Goal: Information Seeking & Learning: Check status

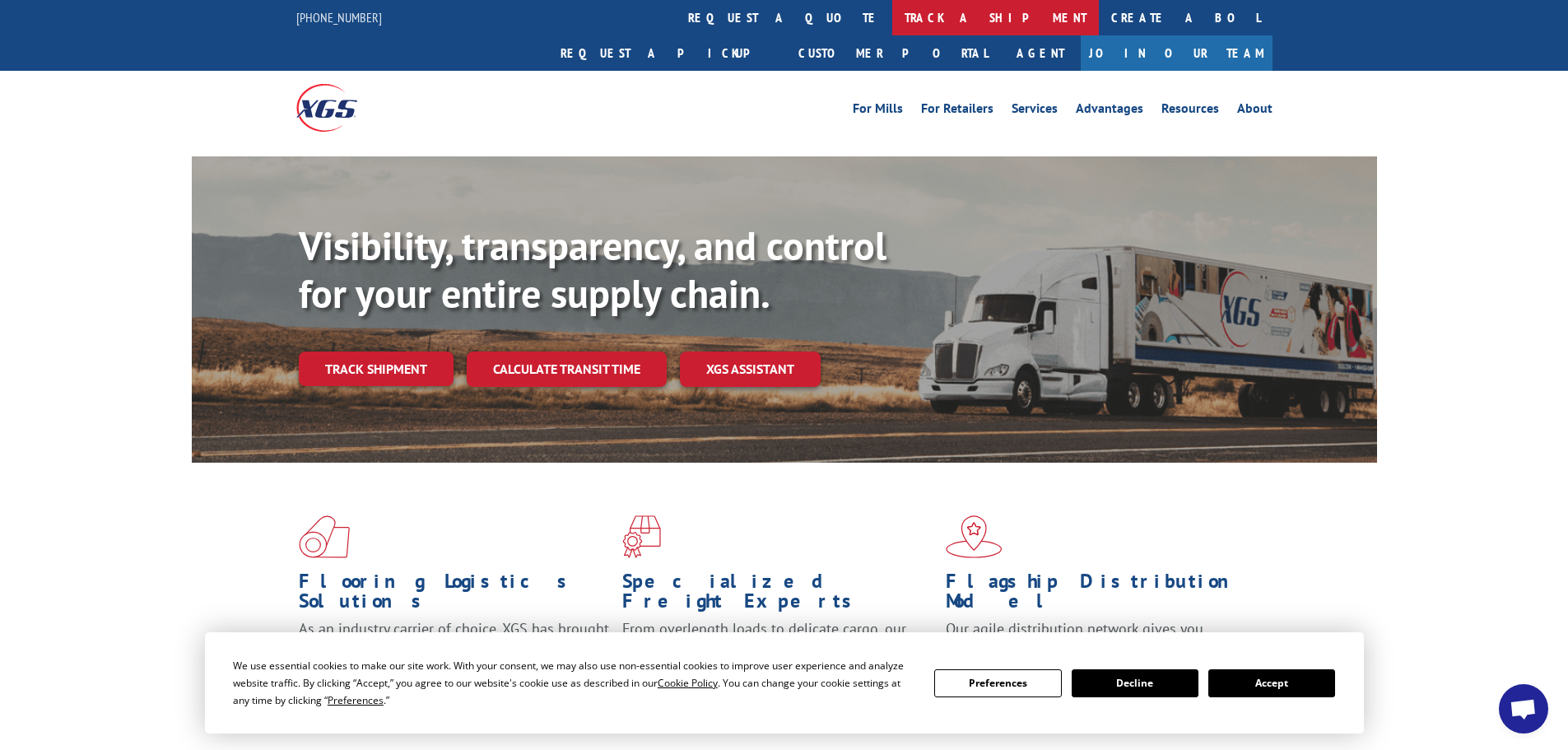
click at [893, 11] on link "track a shipment" at bounding box center [996, 17] width 207 height 35
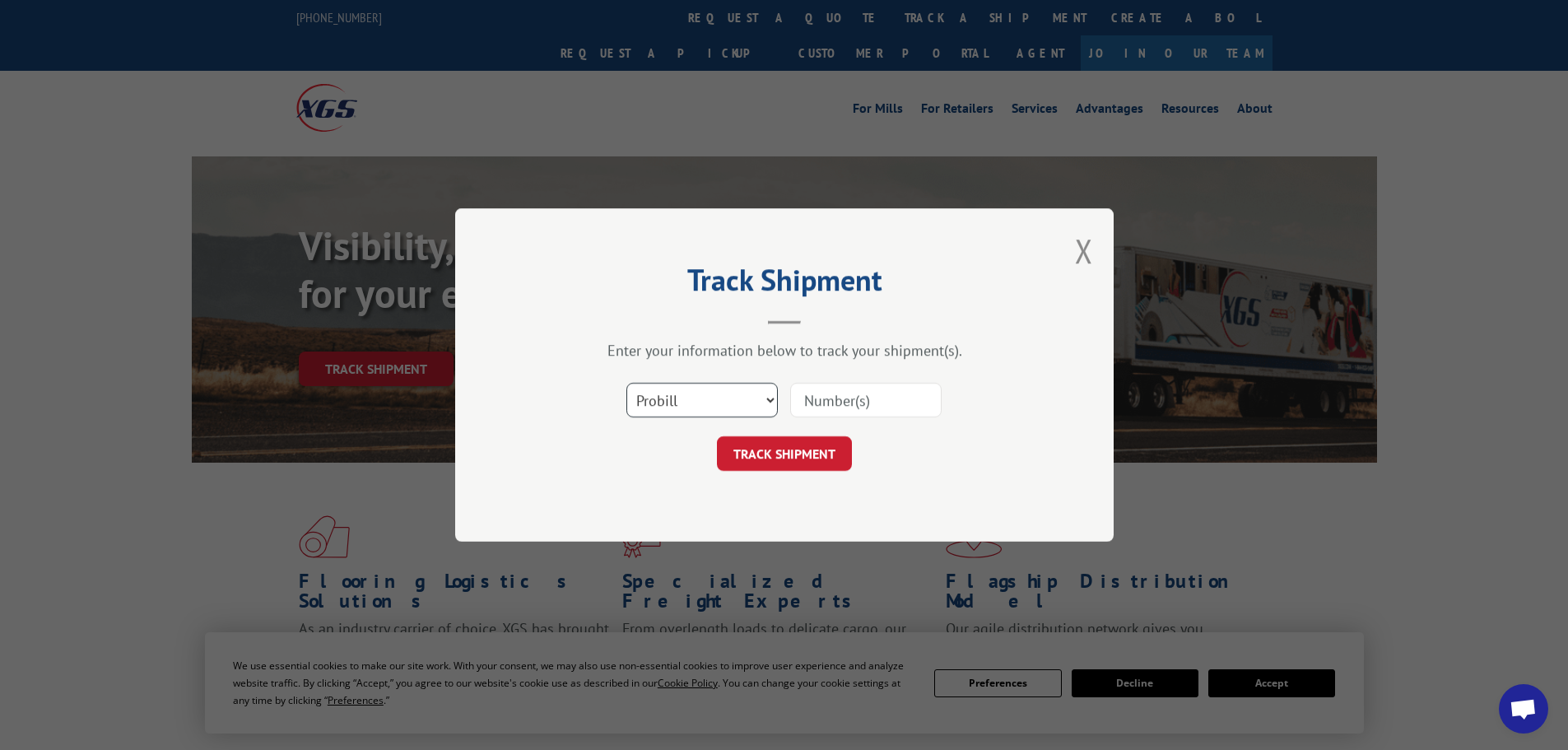
click at [701, 412] on select "Select category... Probill BOL PO" at bounding box center [702, 399] width 152 height 34
select select "bol"
click at [626, 382] on select "Select category... Probill BOL PO" at bounding box center [702, 399] width 152 height 34
click at [852, 385] on input at bounding box center [866, 399] width 152 height 34
type input "706459"
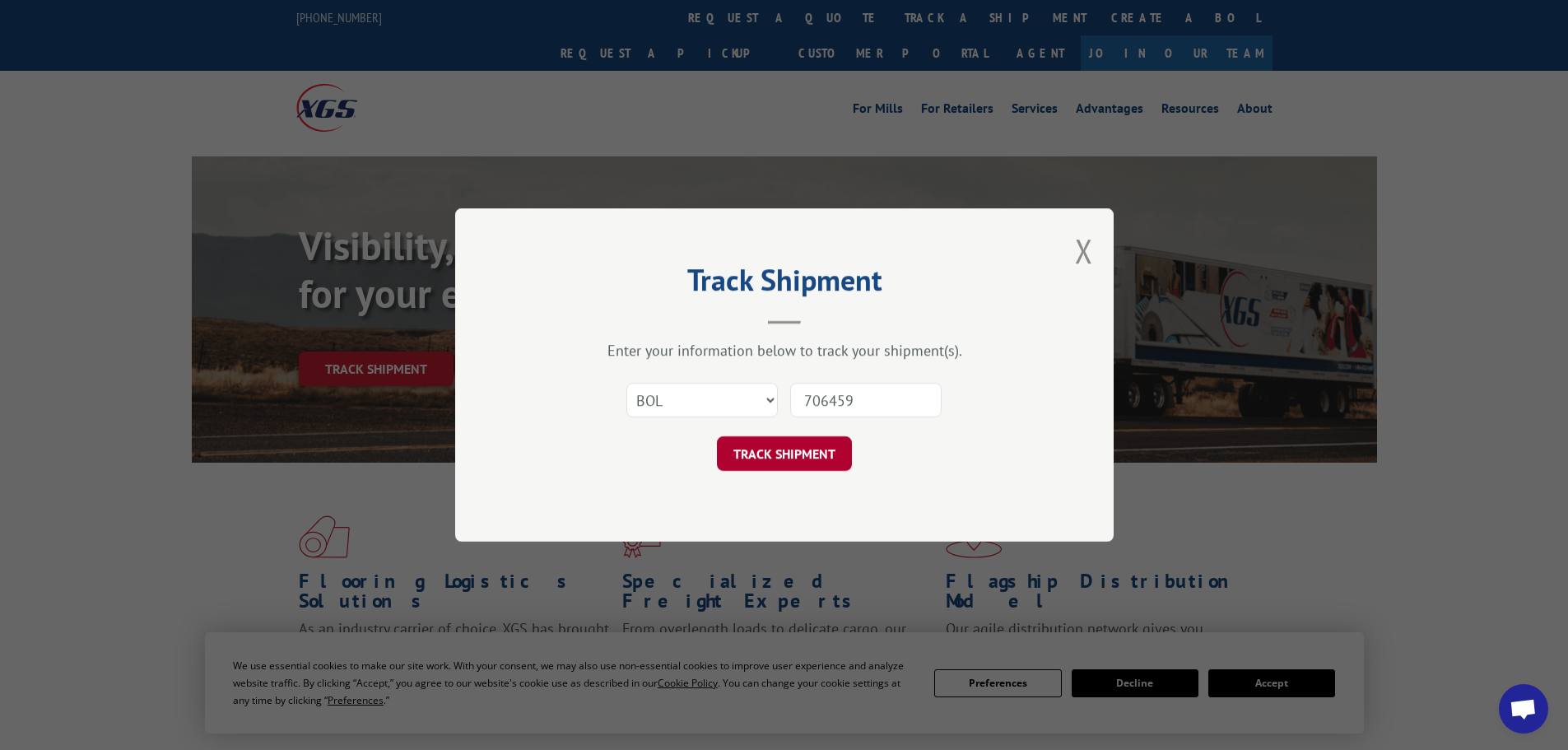
click at [839, 464] on button "TRACK SHIPMENT" at bounding box center [784, 453] width 135 height 34
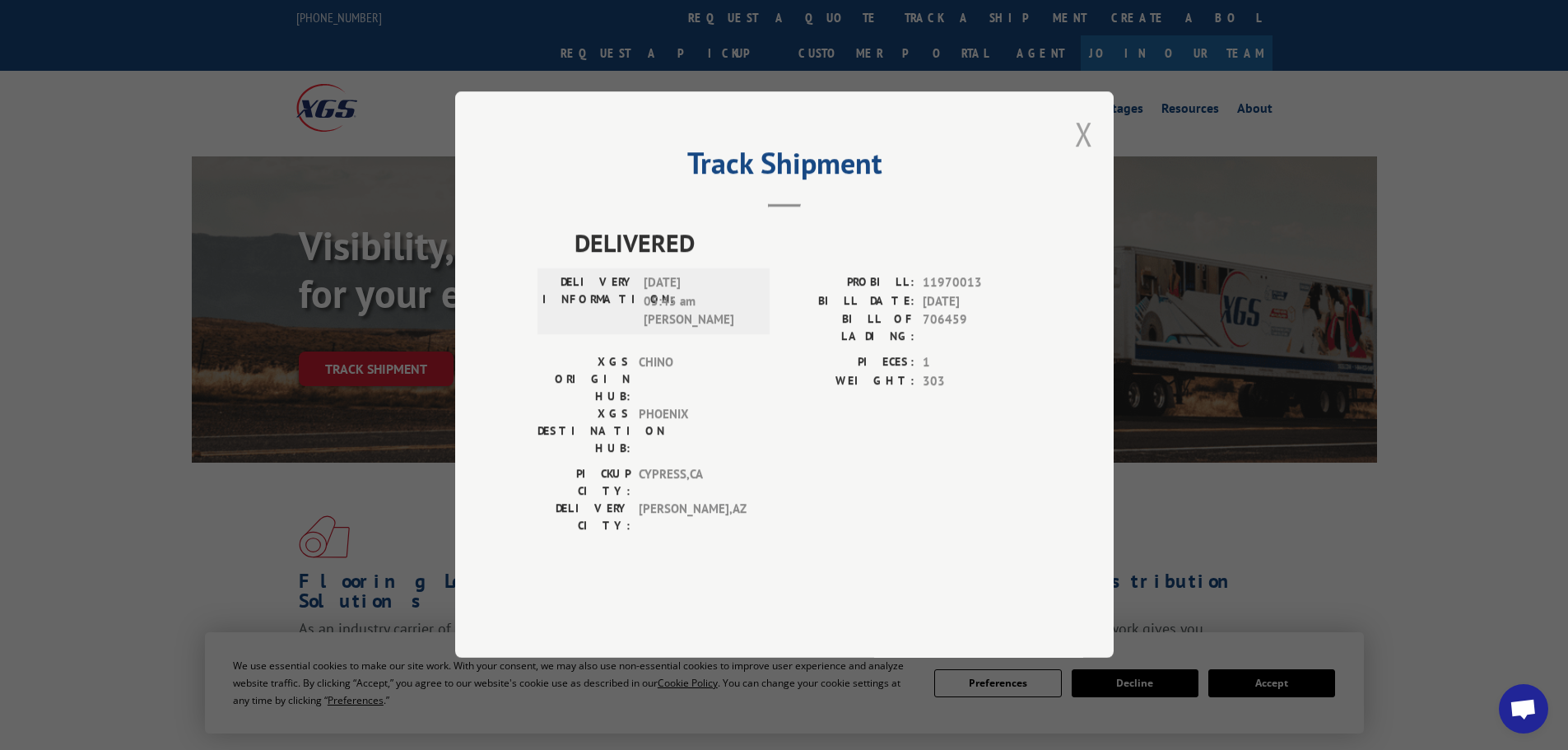
click at [1079, 155] on button "Close modal" at bounding box center [1083, 134] width 18 height 44
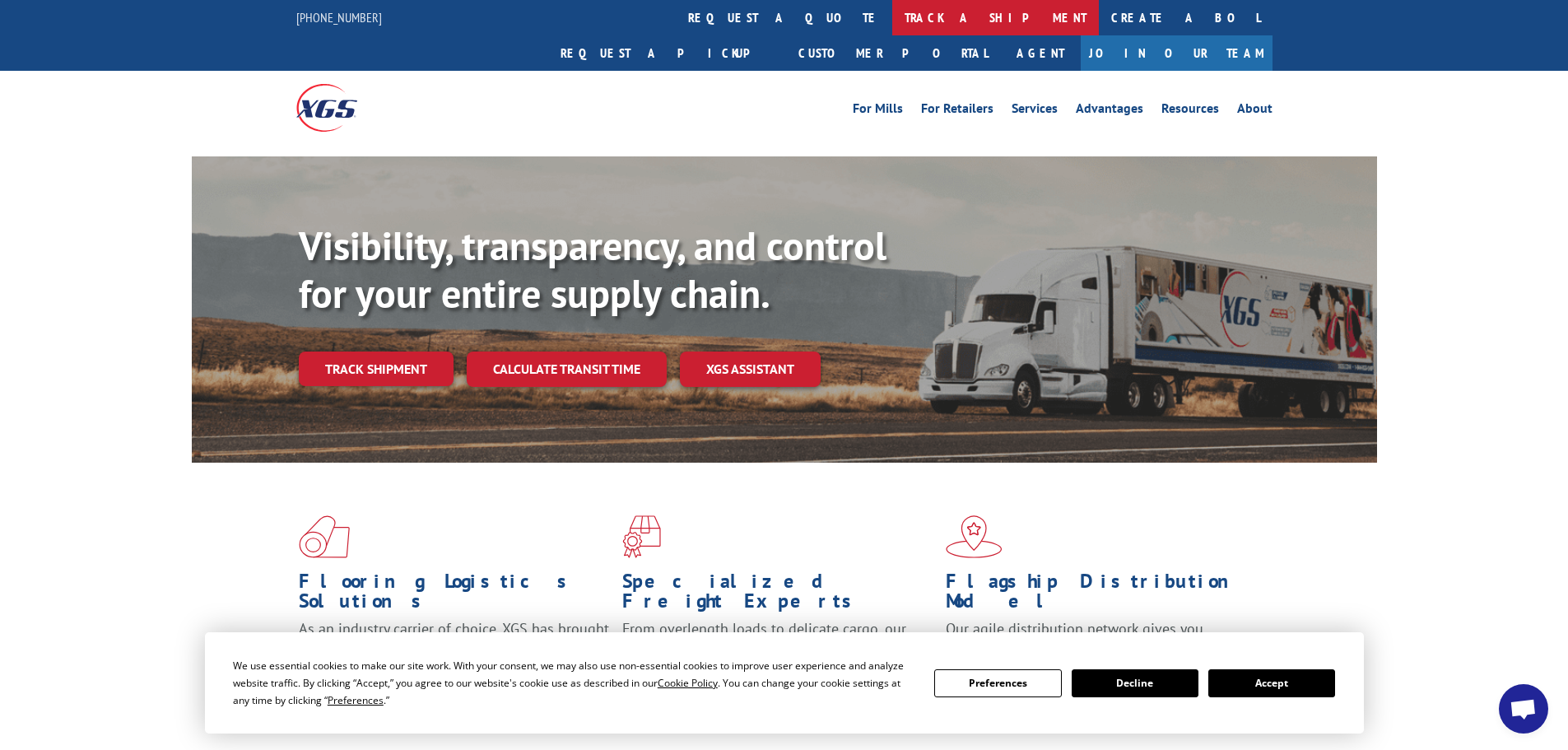
click at [893, 28] on link "track a shipment" at bounding box center [996, 17] width 207 height 35
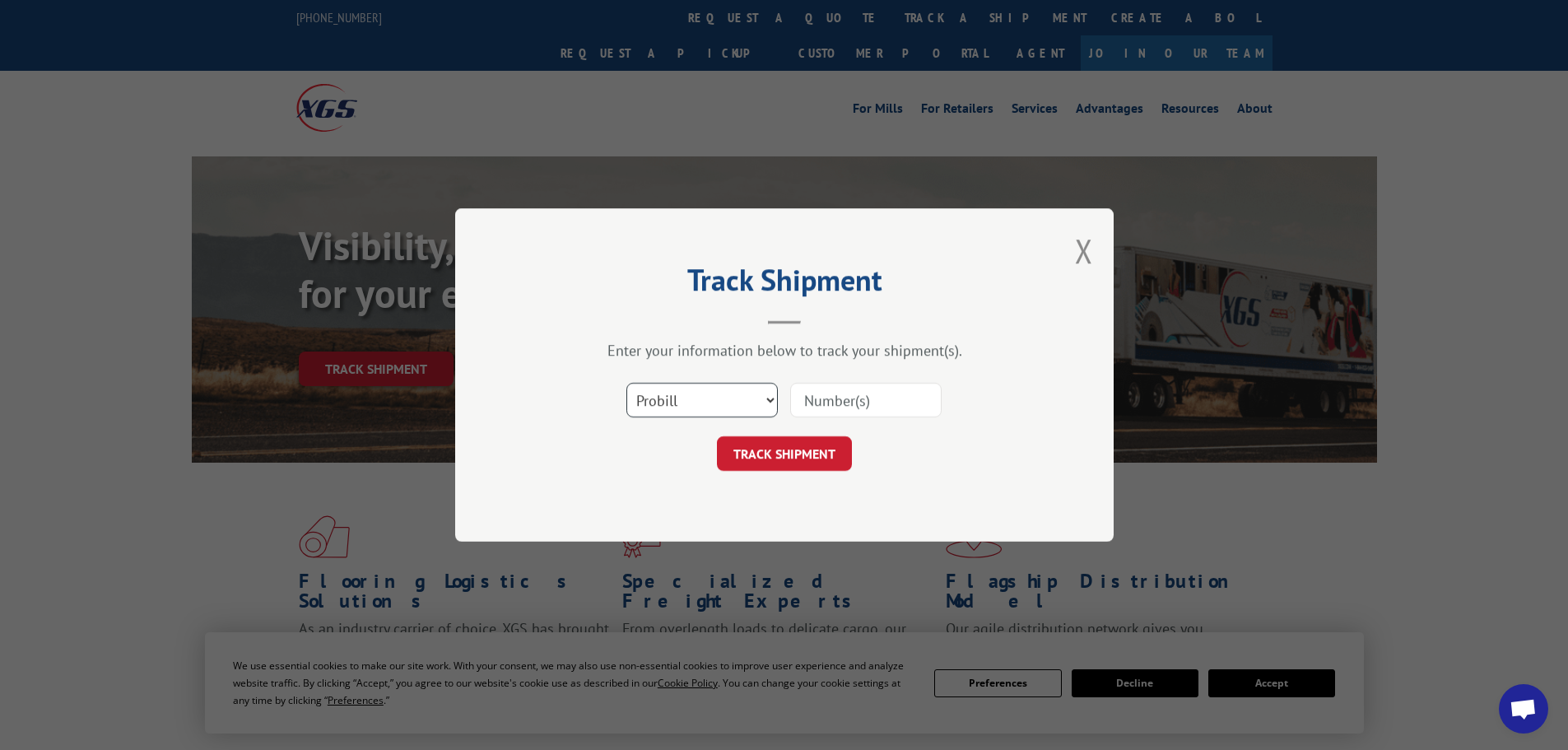
drag, startPoint x: 719, startPoint y: 401, endPoint x: 714, endPoint y: 413, distance: 13.0
click at [719, 401] on select "Select category... Probill BOL PO" at bounding box center [702, 399] width 152 height 34
select select "bol"
click at [626, 382] on select "Select category... Probill BOL PO" at bounding box center [702, 399] width 152 height 34
click at [819, 411] on input at bounding box center [866, 399] width 152 height 34
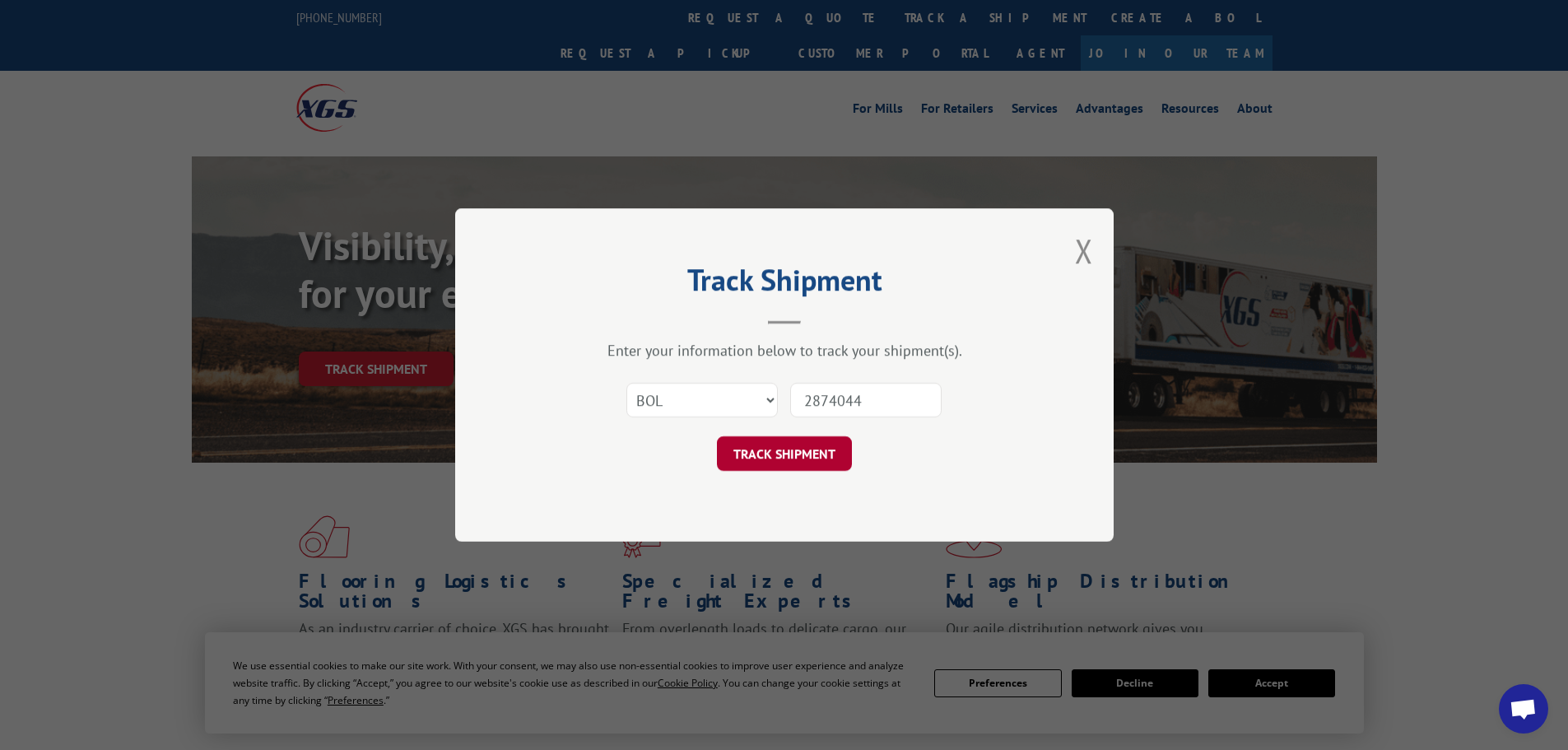
type input "2874044"
click at [806, 452] on button "TRACK SHIPMENT" at bounding box center [784, 453] width 135 height 34
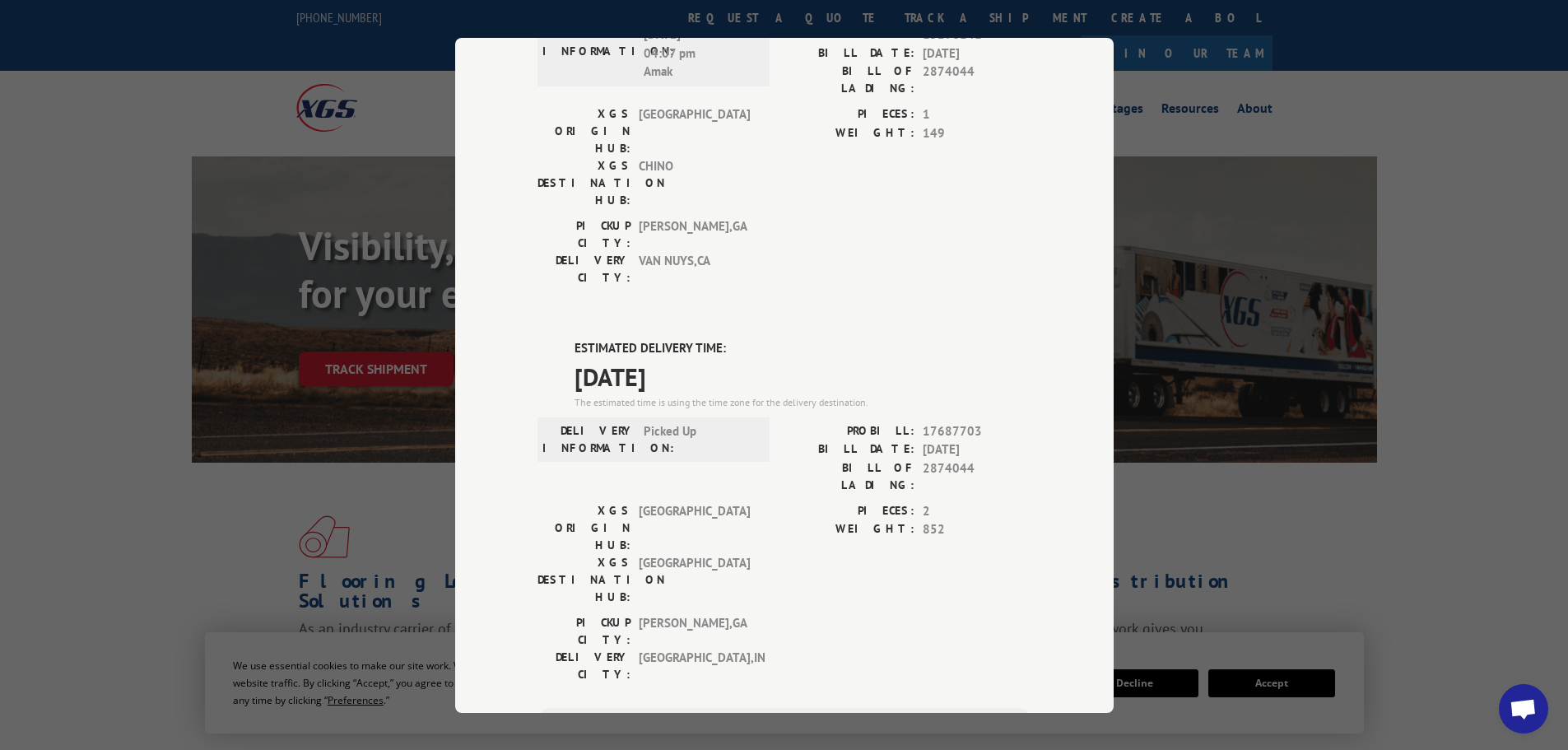
scroll to position [604, 0]
